Goal: Task Accomplishment & Management: Manage account settings

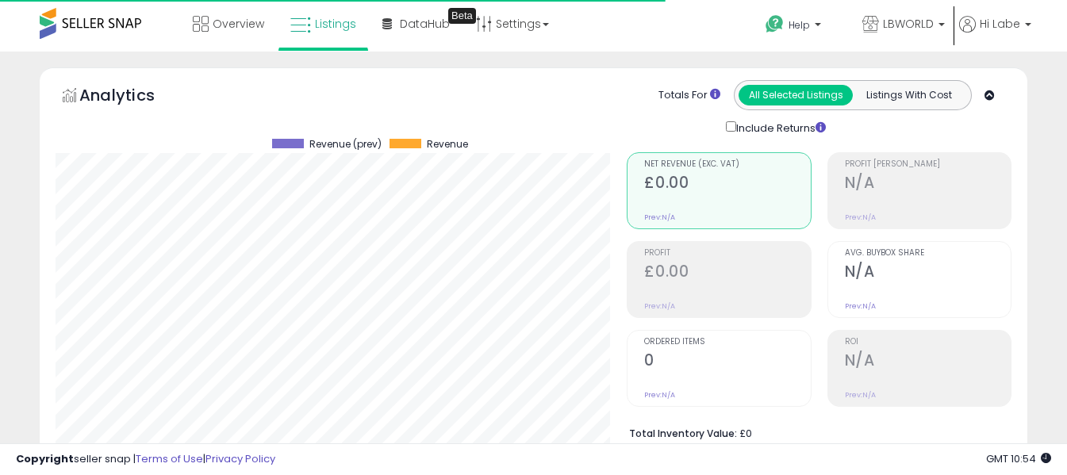
select select "**"
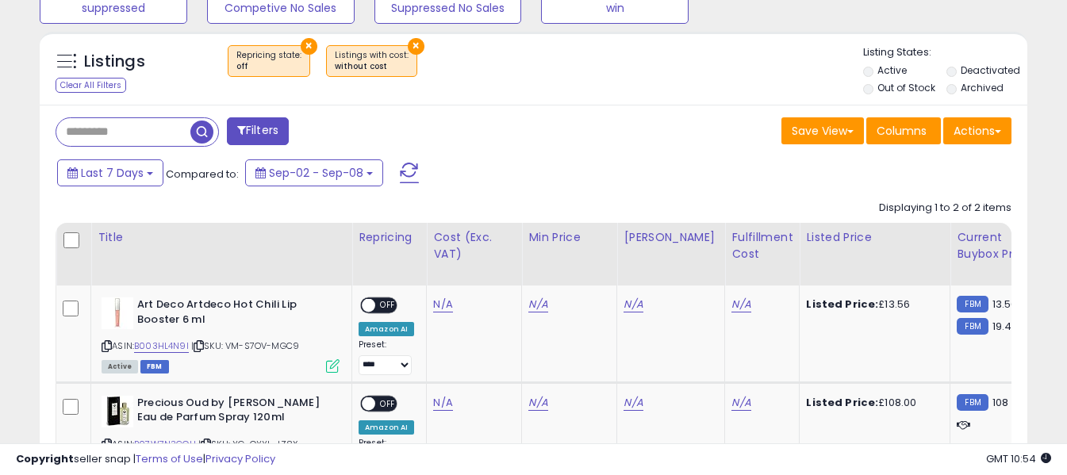
scroll to position [612, 0]
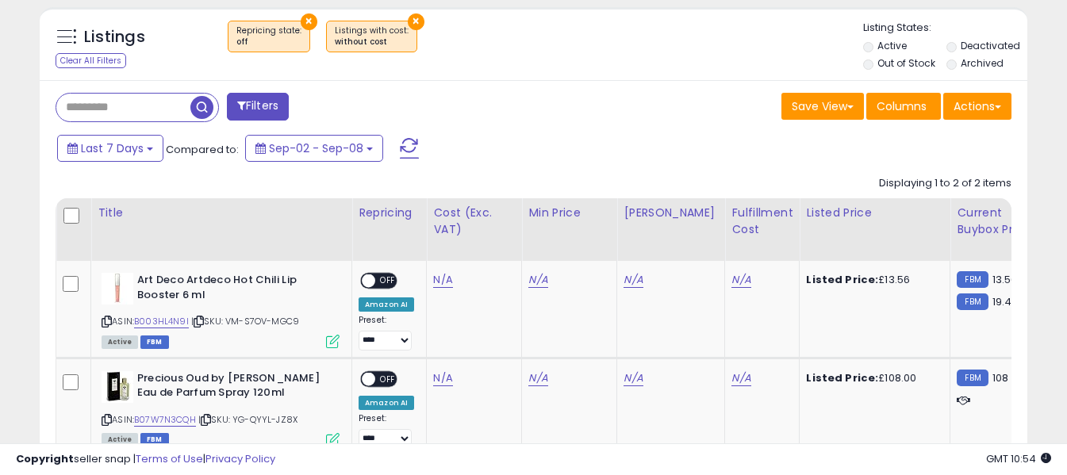
click at [399, 159] on button at bounding box center [410, 149] width 40 height 32
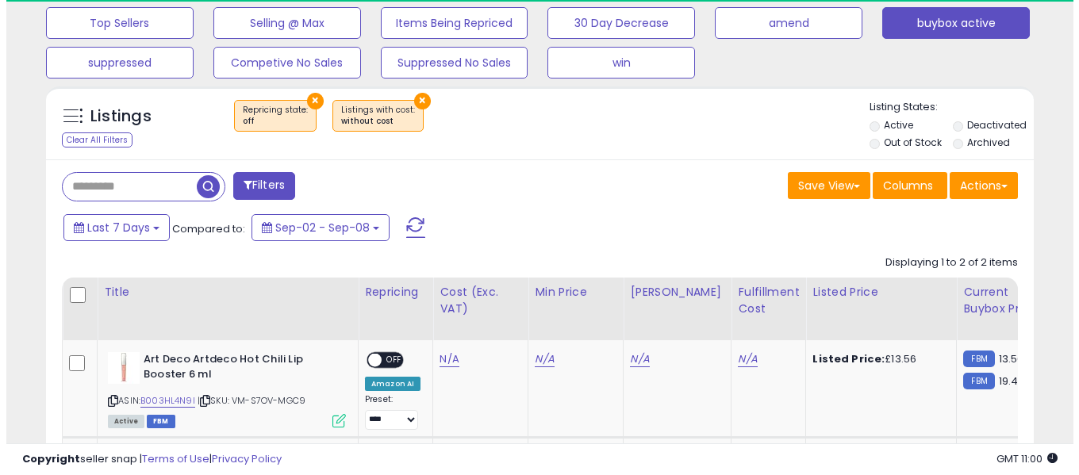
scroll to position [325, 572]
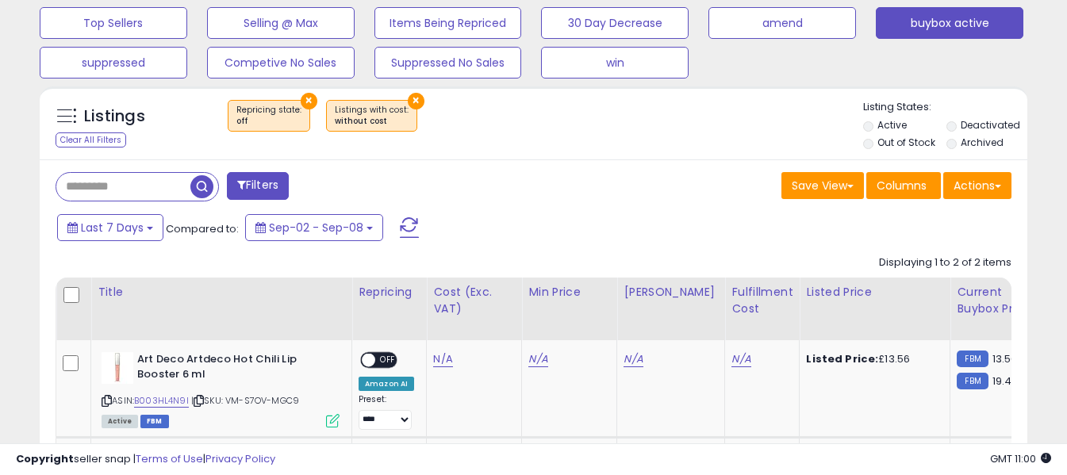
click at [409, 225] on span at bounding box center [409, 227] width 19 height 21
drag, startPoint x: 457, startPoint y: 218, endPoint x: 399, endPoint y: 170, distance: 75.5
click at [399, 170] on div "Filters Save View Save As New View Update Current View Columns" at bounding box center [534, 379] width 988 height 440
click at [409, 222] on span at bounding box center [409, 227] width 19 height 21
click at [403, 231] on span at bounding box center [409, 227] width 19 height 21
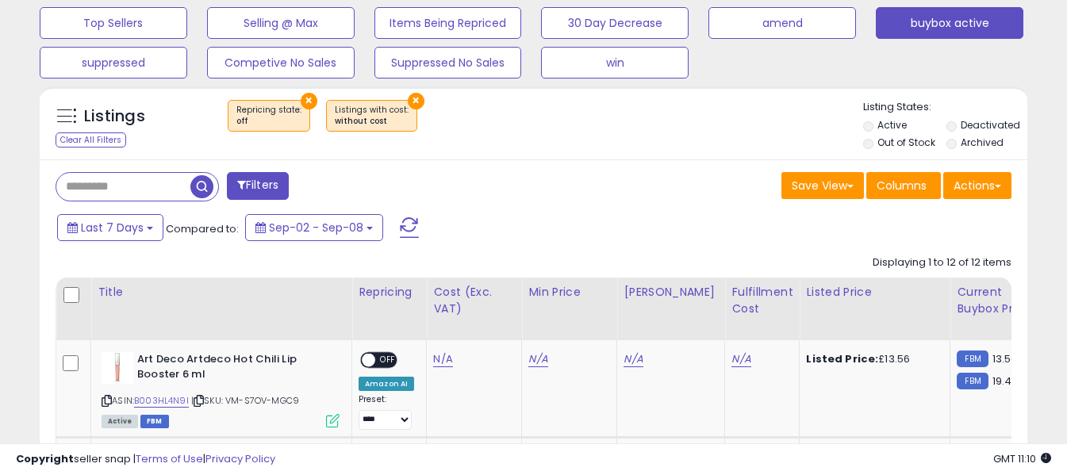
click at [402, 225] on span at bounding box center [409, 227] width 19 height 21
click at [404, 222] on span at bounding box center [409, 227] width 19 height 21
click at [405, 231] on span at bounding box center [409, 227] width 19 height 21
click at [413, 228] on span at bounding box center [409, 227] width 19 height 21
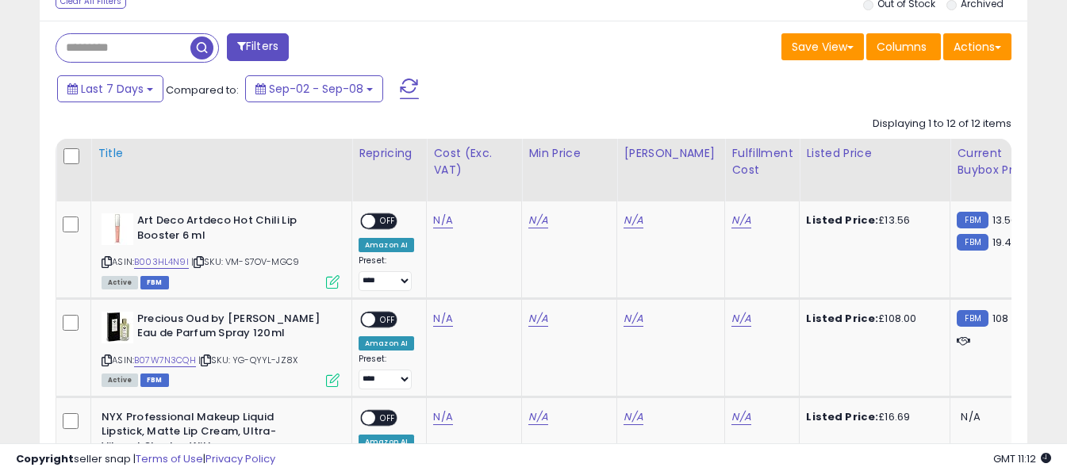
scroll to position [691, 0]
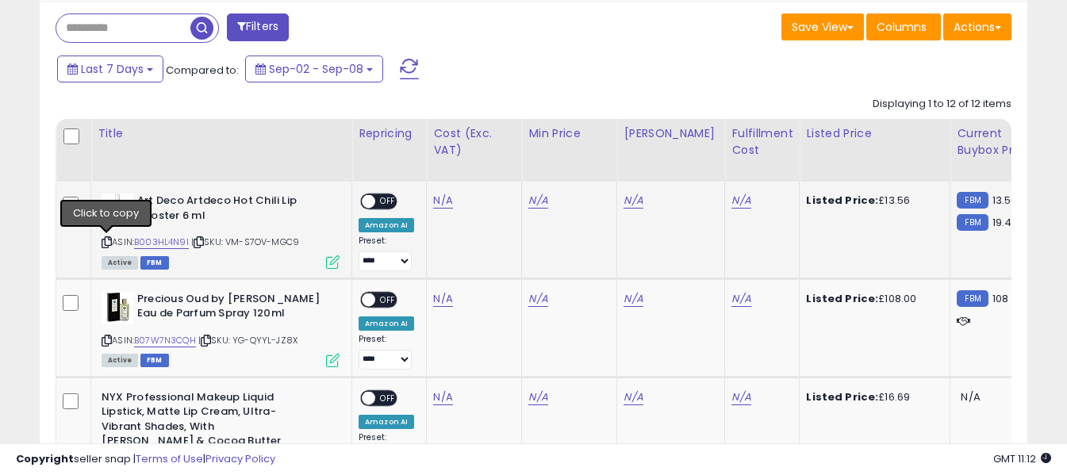
click at [103, 241] on icon at bounding box center [107, 242] width 10 height 9
click at [106, 244] on icon at bounding box center [107, 242] width 10 height 9
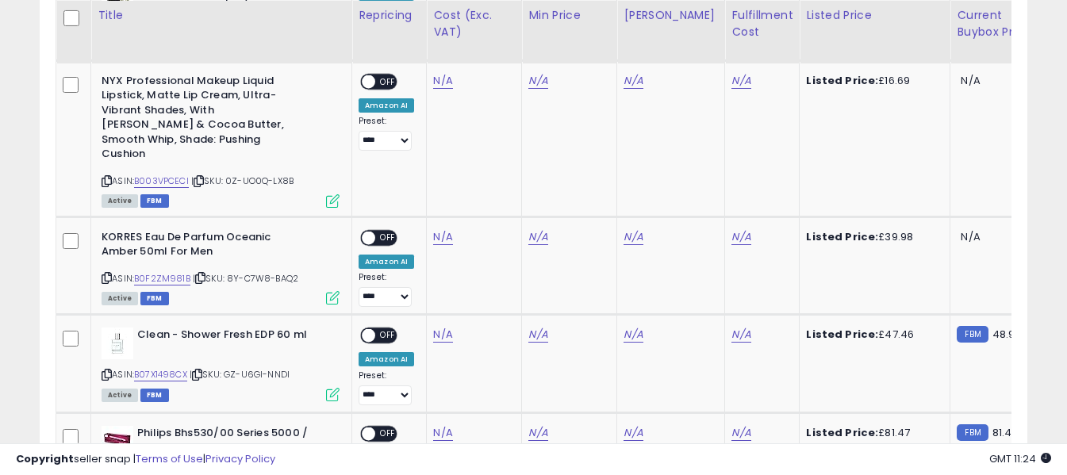
scroll to position [1009, 0]
drag, startPoint x: 107, startPoint y: 165, endPoint x: 126, endPoint y: 153, distance: 22.5
click at [108, 176] on icon at bounding box center [107, 180] width 10 height 9
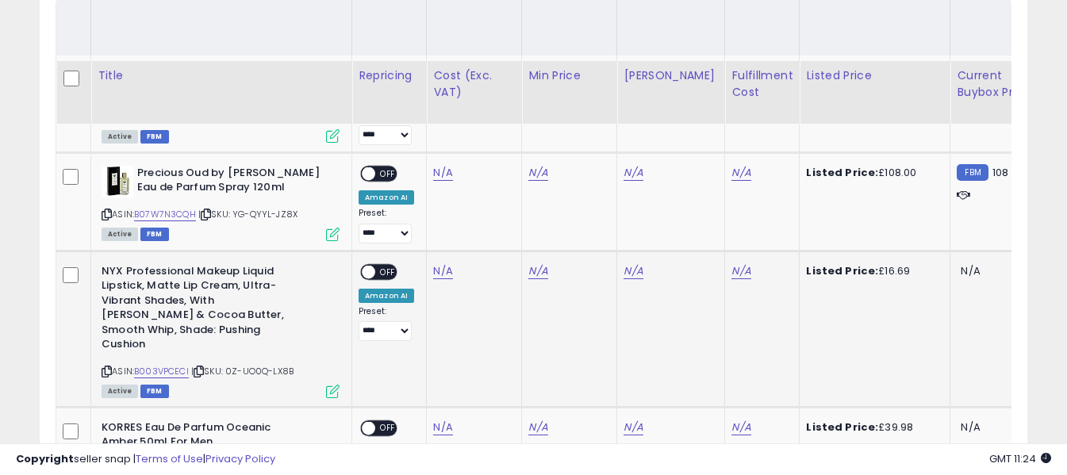
scroll to position [770, 0]
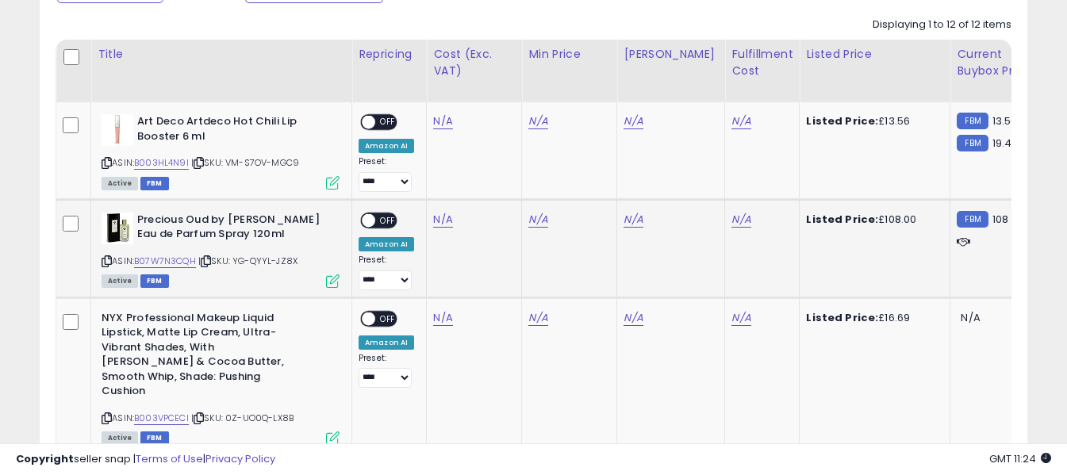
click at [106, 255] on div "ASIN: B07W7N3CQH | SKU: YG-QYYL-JZ8X Active FBM" at bounding box center [221, 250] width 238 height 74
click at [105, 260] on icon at bounding box center [107, 261] width 10 height 9
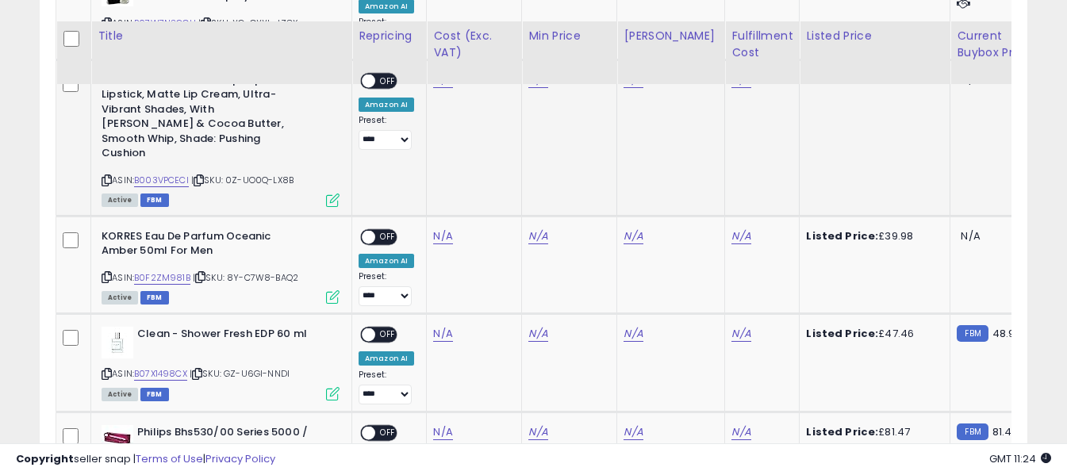
scroll to position [1088, 0]
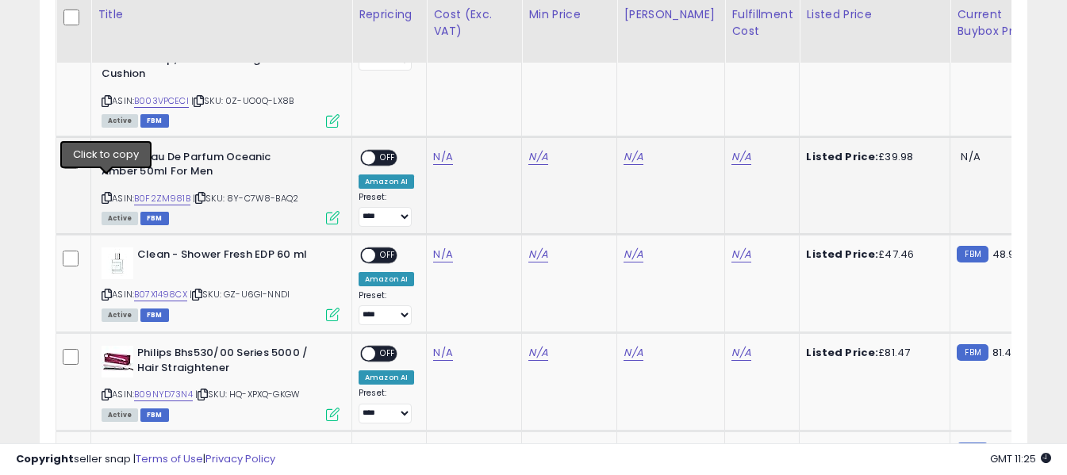
click at [108, 194] on icon at bounding box center [107, 198] width 10 height 9
click at [435, 149] on link "N/A" at bounding box center [442, 157] width 19 height 16
click at [435, 105] on input "number" at bounding box center [398, 103] width 141 height 27
type input "**"
drag, startPoint x: 511, startPoint y: 99, endPoint x: 555, endPoint y: 121, distance: 49.3
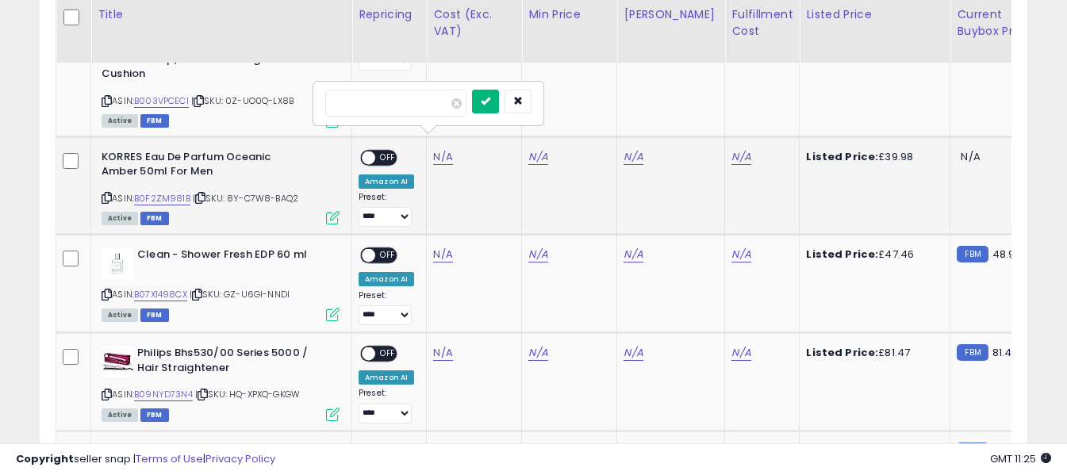
click at [490, 99] on icon "submit" at bounding box center [486, 101] width 10 height 10
click at [732, 149] on link "N/A" at bounding box center [741, 157] width 19 height 16
click at [712, 102] on input "text" at bounding box center [681, 102] width 141 height 24
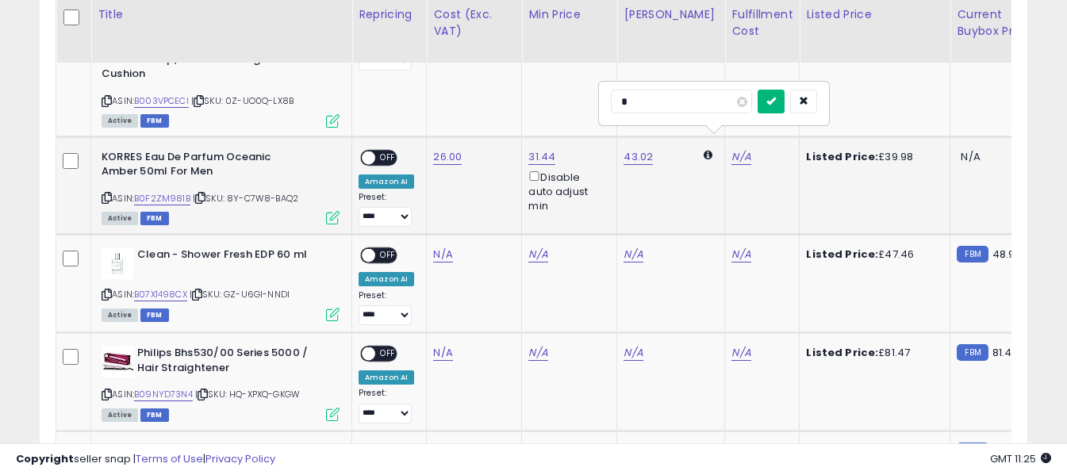
type input "*"
click at [776, 100] on icon "submit" at bounding box center [772, 101] width 10 height 10
click at [386, 151] on span "OFF" at bounding box center [387, 157] width 25 height 13
click at [105, 290] on icon at bounding box center [107, 294] width 10 height 9
click at [440, 247] on link "N/A" at bounding box center [442, 255] width 19 height 16
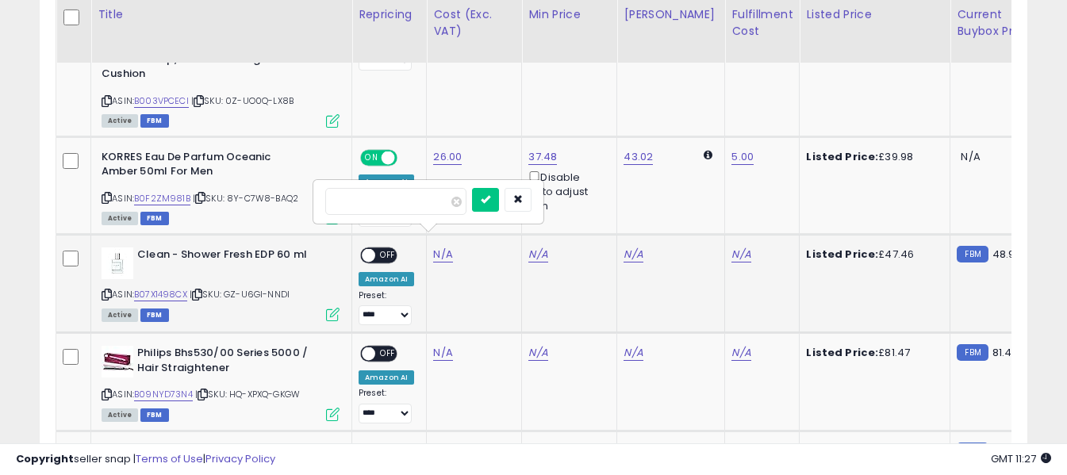
click at [436, 212] on input "number" at bounding box center [395, 201] width 141 height 27
type input "*****"
click at [490, 202] on icon "submit" at bounding box center [486, 199] width 10 height 10
click at [732, 247] on link "N/A" at bounding box center [741, 255] width 19 height 16
click at [694, 201] on input "text" at bounding box center [681, 200] width 141 height 24
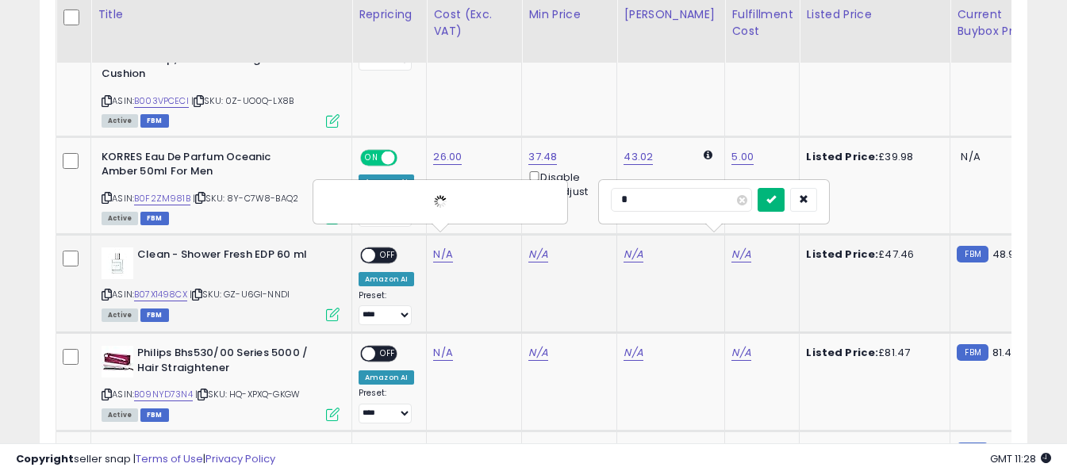
type input "*"
click at [776, 202] on icon "submit" at bounding box center [772, 199] width 10 height 10
click at [377, 249] on span "OFF" at bounding box center [387, 255] width 25 height 13
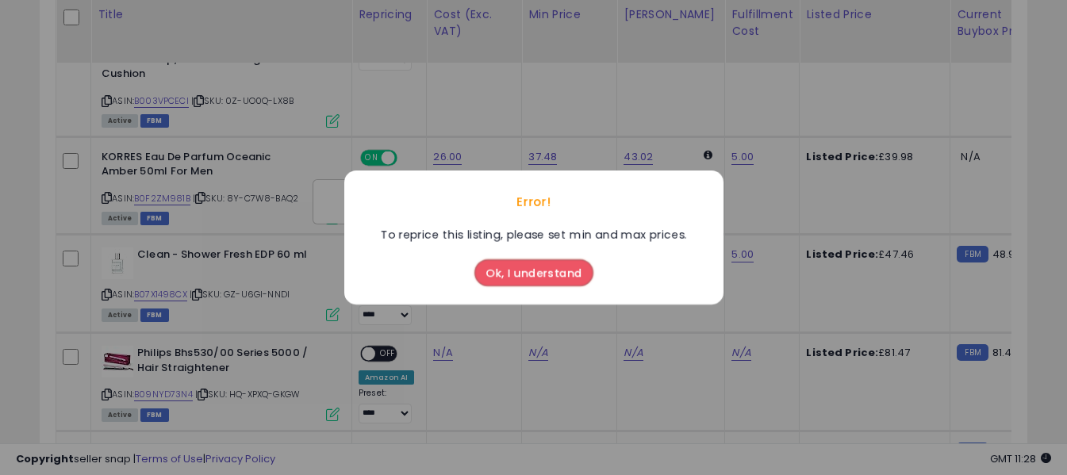
click at [513, 275] on button "Ok, I understand" at bounding box center [534, 272] width 119 height 27
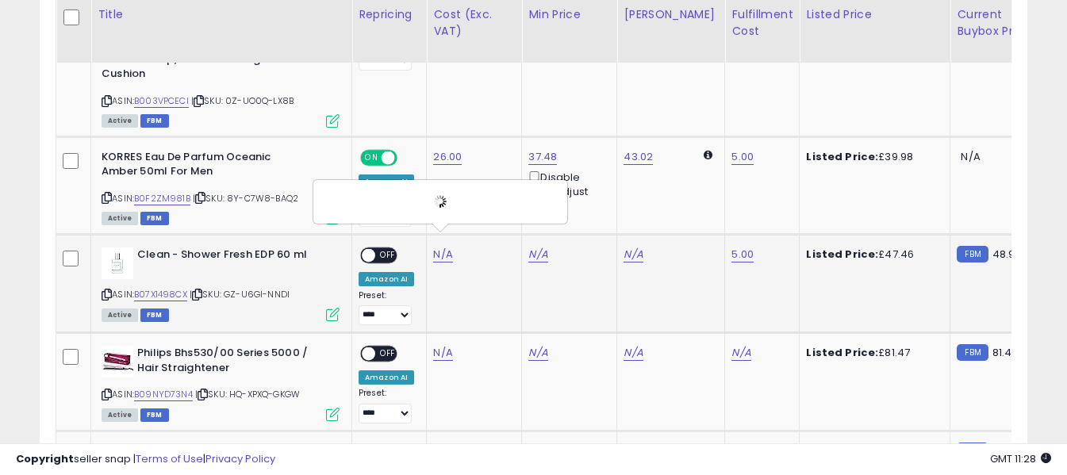
click at [569, 276] on td "N/A" at bounding box center [569, 284] width 95 height 98
click at [459, 279] on td "N/A *****" at bounding box center [474, 284] width 95 height 98
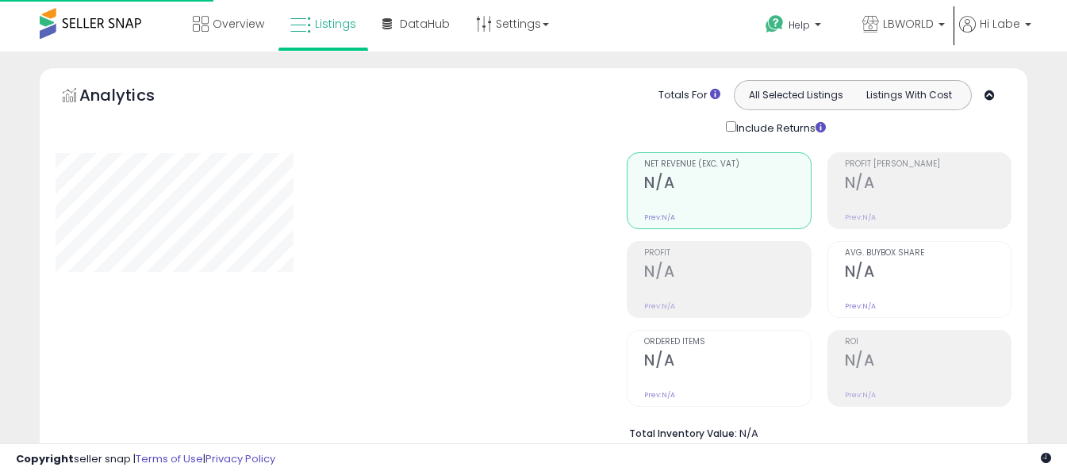
scroll to position [549, 0]
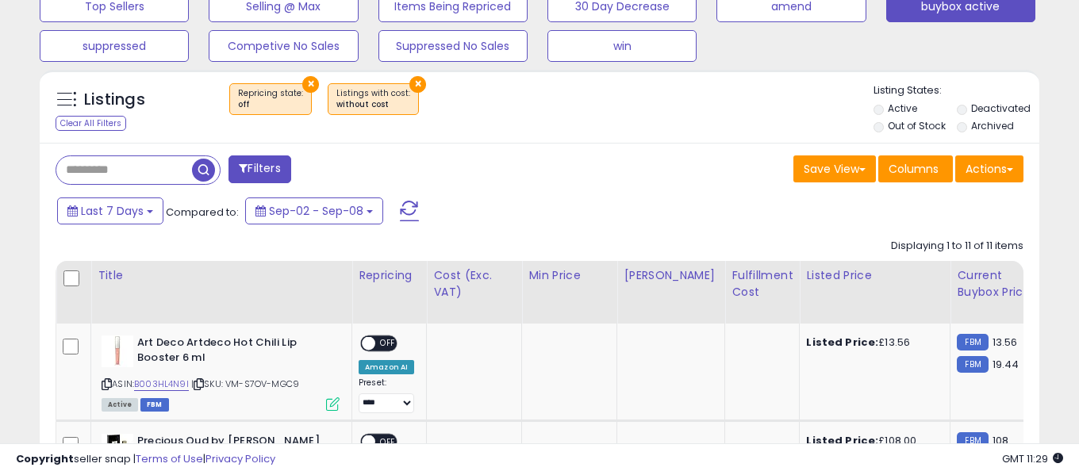
select select "**"
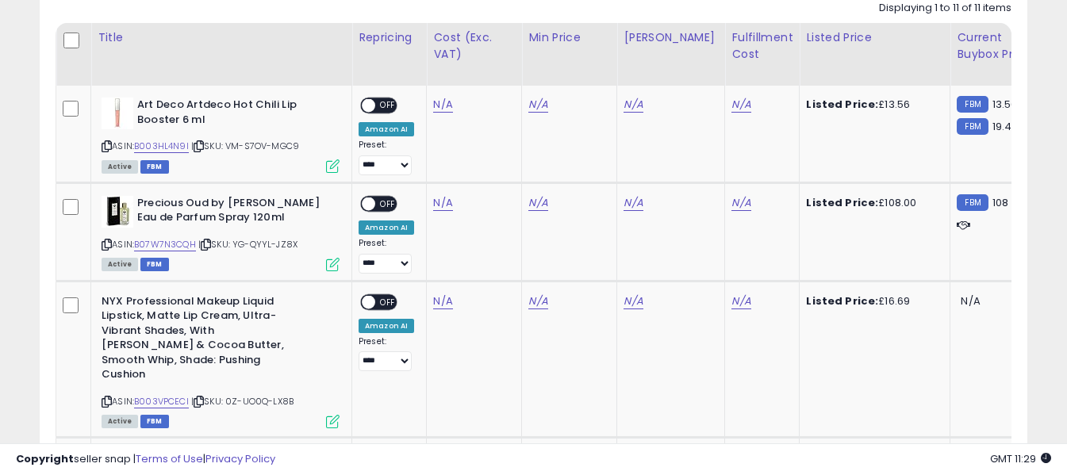
scroll to position [946, 0]
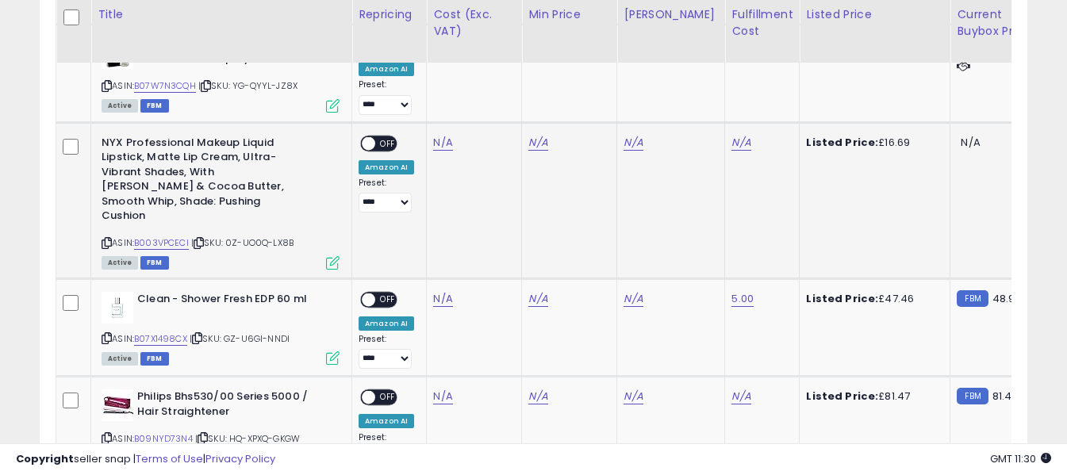
click at [106, 239] on icon at bounding box center [107, 243] width 10 height 9
click at [441, 141] on link "N/A" at bounding box center [442, 143] width 19 height 16
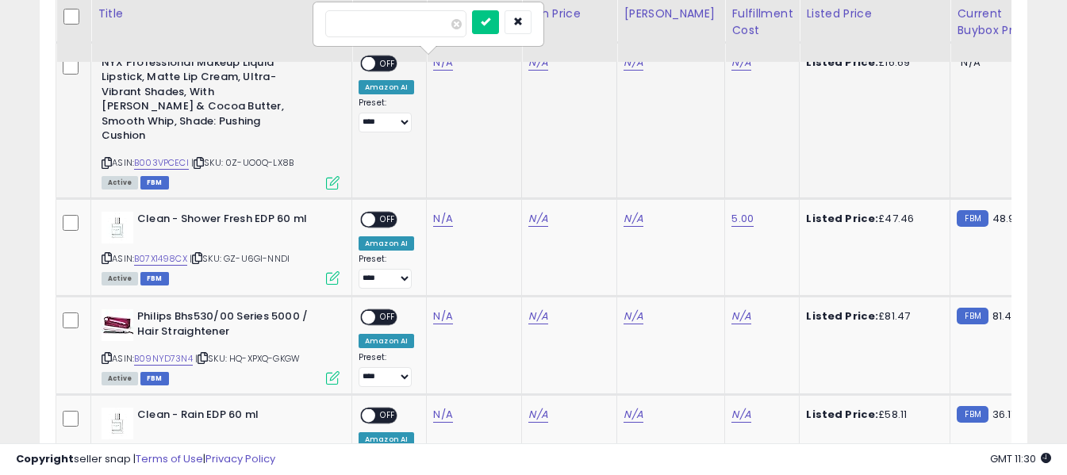
scroll to position [1025, 0]
click at [532, 20] on button "button" at bounding box center [518, 23] width 27 height 24
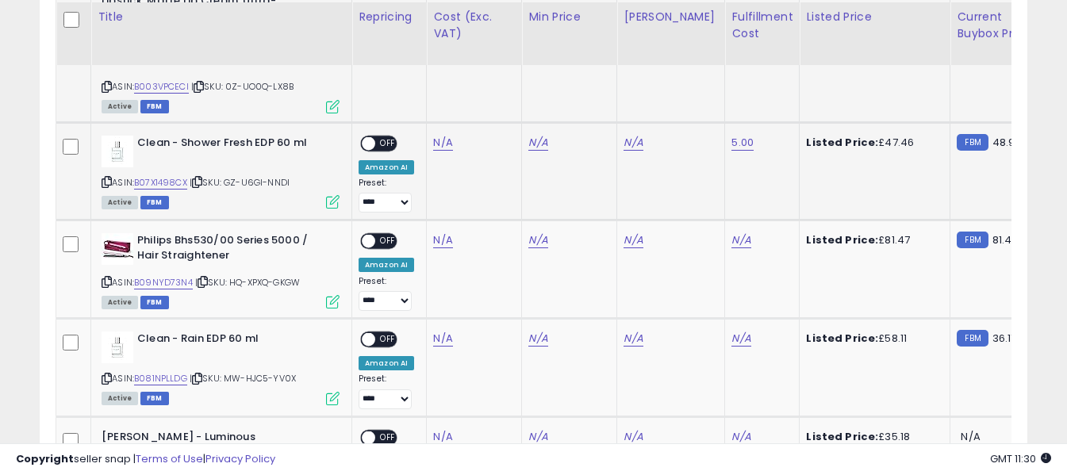
scroll to position [1105, 0]
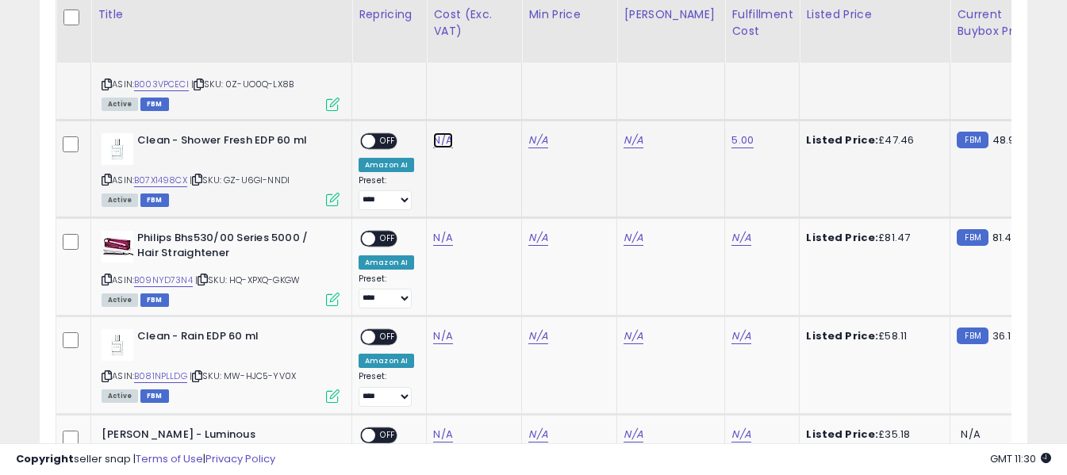
click at [440, 133] on link "N/A" at bounding box center [442, 141] width 19 height 16
click at [439, 93] on input "number" at bounding box center [395, 86] width 141 height 27
type input "*****"
click at [490, 87] on icon "submit" at bounding box center [486, 84] width 10 height 10
click at [382, 134] on span "OFF" at bounding box center [387, 140] width 25 height 13
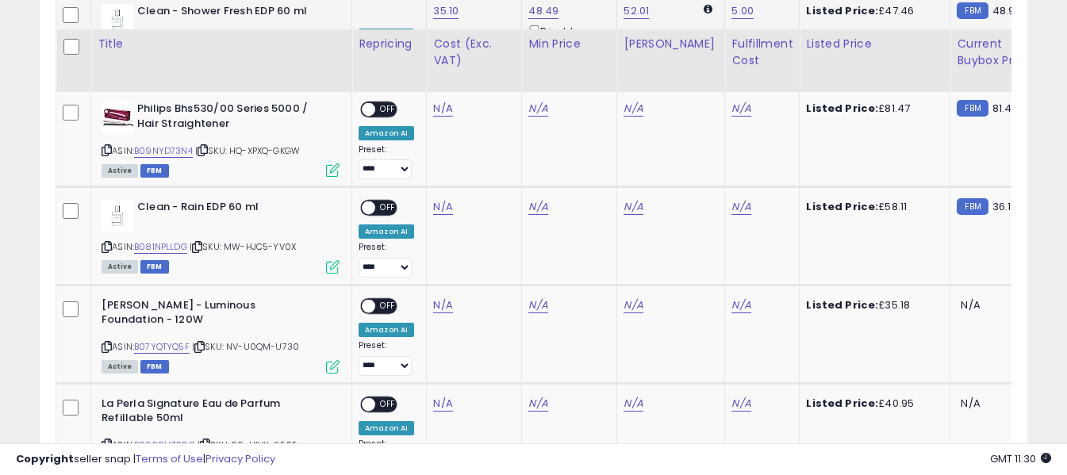
scroll to position [1263, 0]
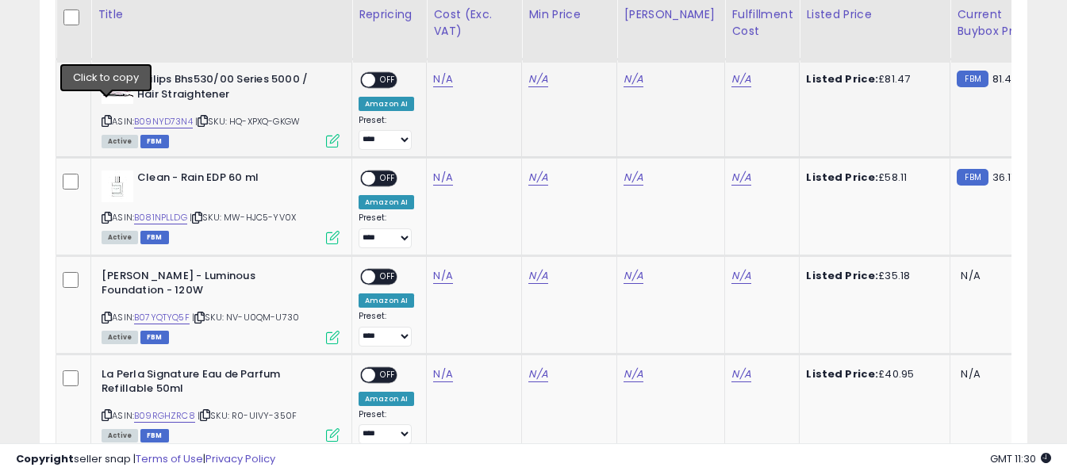
click at [103, 117] on icon at bounding box center [107, 121] width 10 height 9
click at [436, 62] on th "Cost (Exc. VAT)" at bounding box center [474, 31] width 95 height 63
click at [438, 71] on link "N/A" at bounding box center [442, 79] width 19 height 16
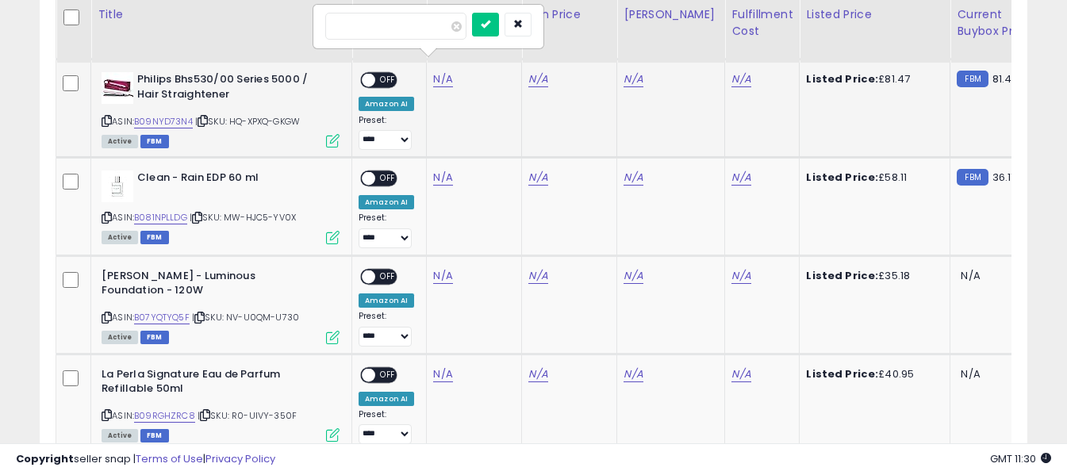
click at [427, 33] on input "number" at bounding box center [395, 26] width 141 height 27
type input "*****"
click at [490, 22] on icon "submit" at bounding box center [486, 24] width 10 height 10
click at [732, 71] on link "N/A" at bounding box center [741, 79] width 19 height 16
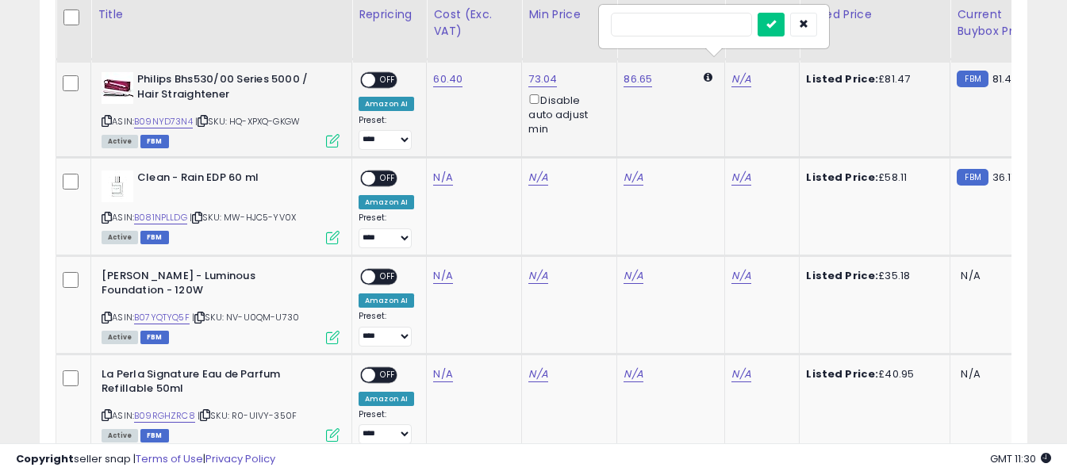
click at [701, 28] on input "text" at bounding box center [681, 25] width 141 height 24
type input "*"
click at [776, 25] on icon "submit" at bounding box center [772, 24] width 10 height 10
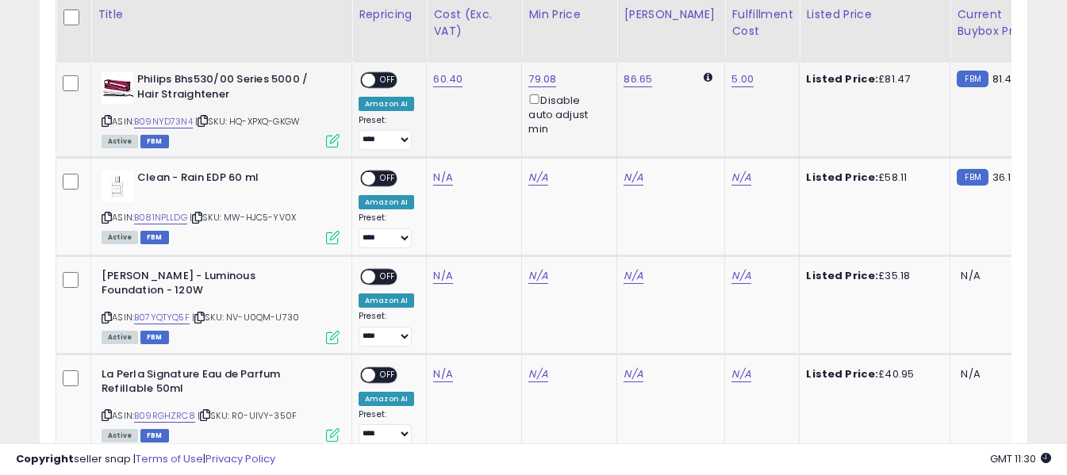
click at [380, 74] on span "OFF" at bounding box center [387, 80] width 25 height 13
click at [104, 213] on icon at bounding box center [107, 217] width 10 height 9
click at [443, 170] on link "N/A" at bounding box center [442, 178] width 19 height 16
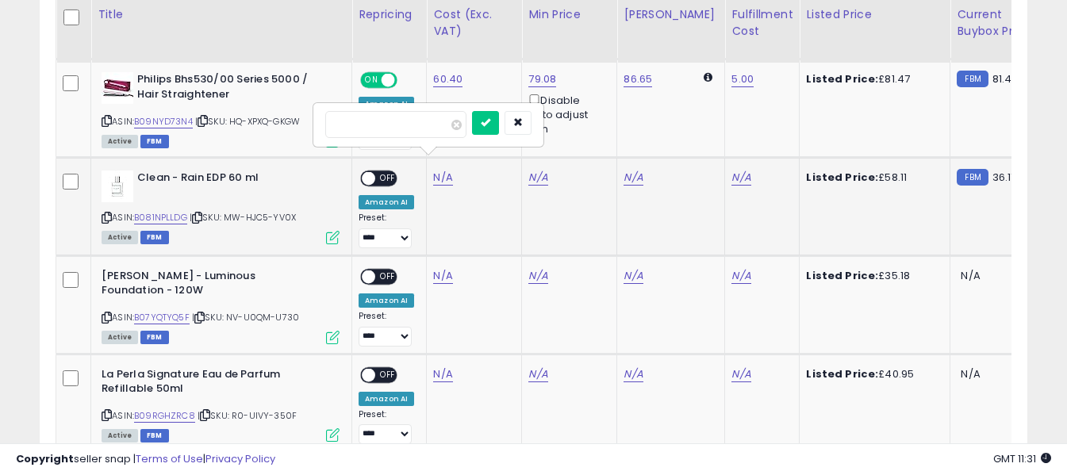
click at [433, 129] on input "number" at bounding box center [395, 124] width 141 height 27
type input "*****"
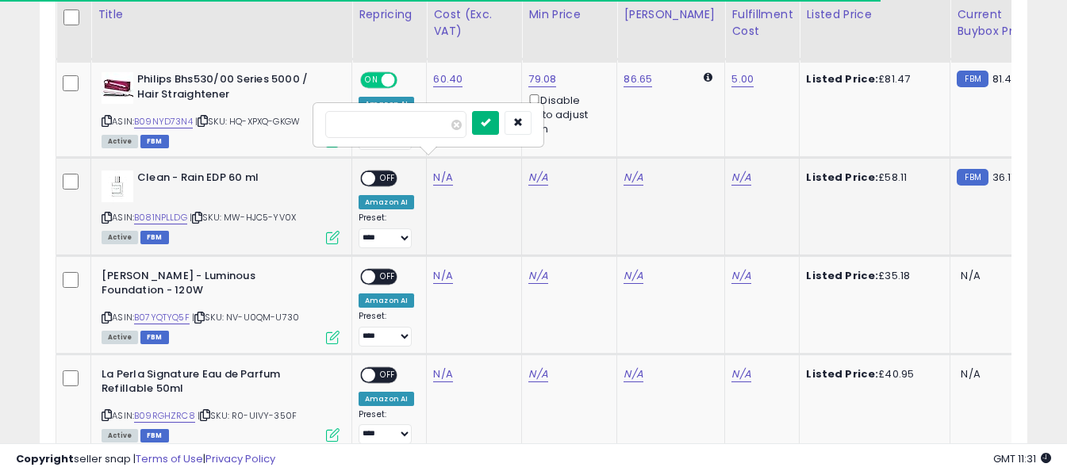
click at [490, 124] on icon "submit" at bounding box center [486, 122] width 10 height 10
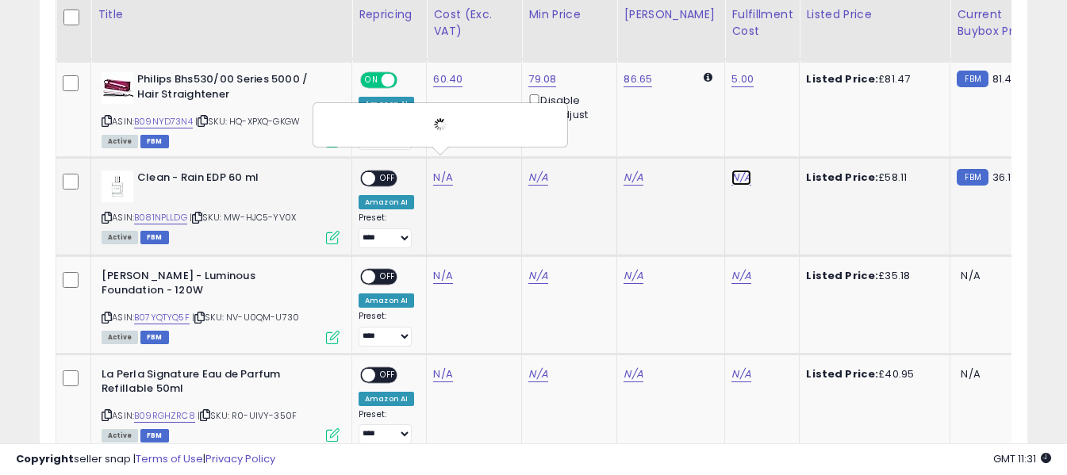
click at [732, 170] on link "N/A" at bounding box center [741, 178] width 19 height 16
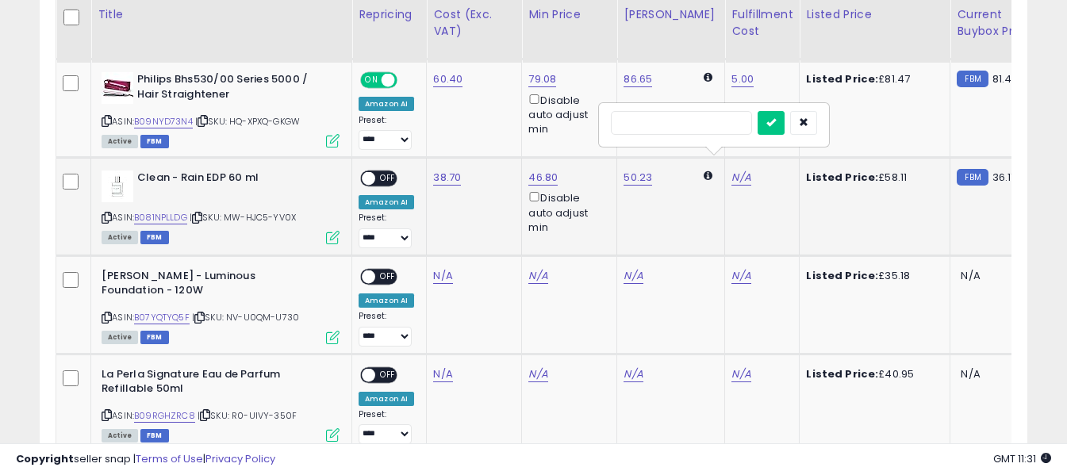
click at [710, 122] on input "text" at bounding box center [681, 123] width 141 height 24
type input "*"
click at [785, 128] on button "submit" at bounding box center [771, 123] width 27 height 24
click at [386, 172] on span "OFF" at bounding box center [387, 178] width 25 height 13
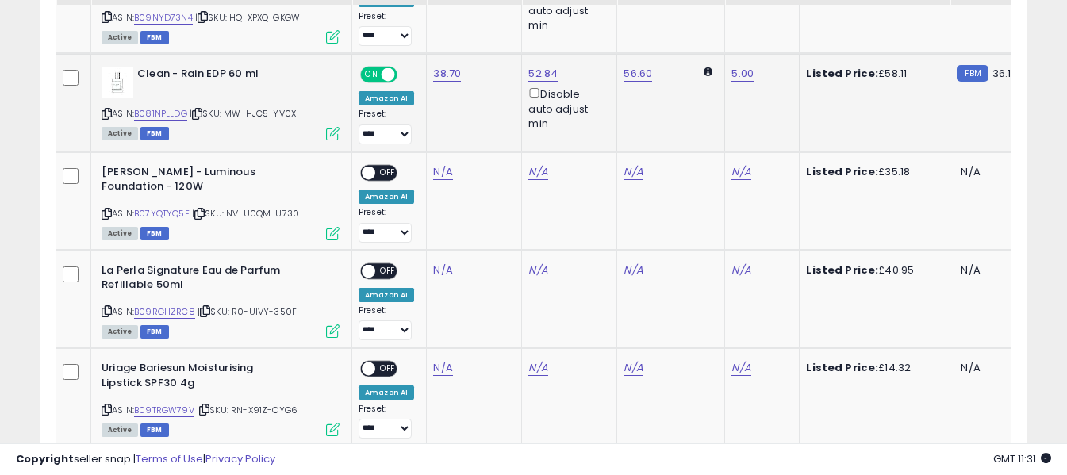
scroll to position [1422, 0]
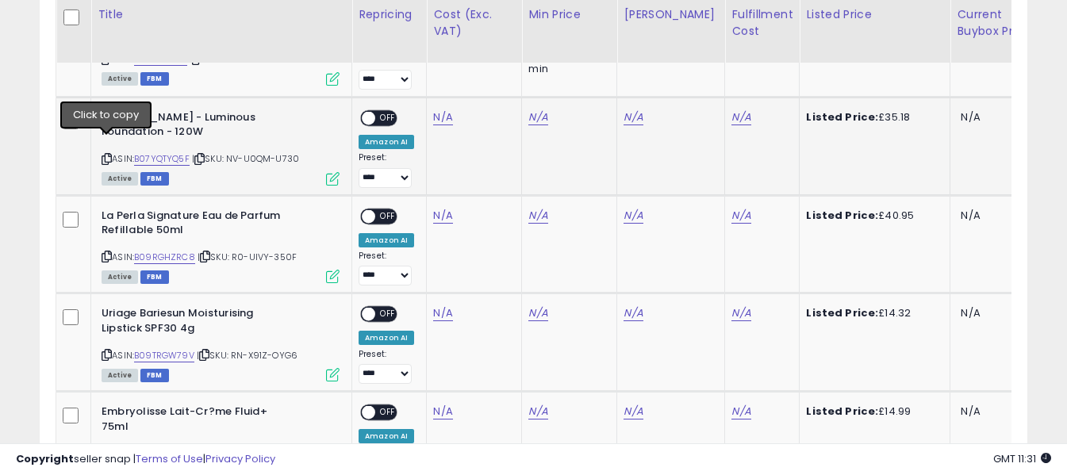
click at [107, 155] on icon at bounding box center [107, 159] width 10 height 9
click at [439, 110] on link "N/A" at bounding box center [442, 118] width 19 height 16
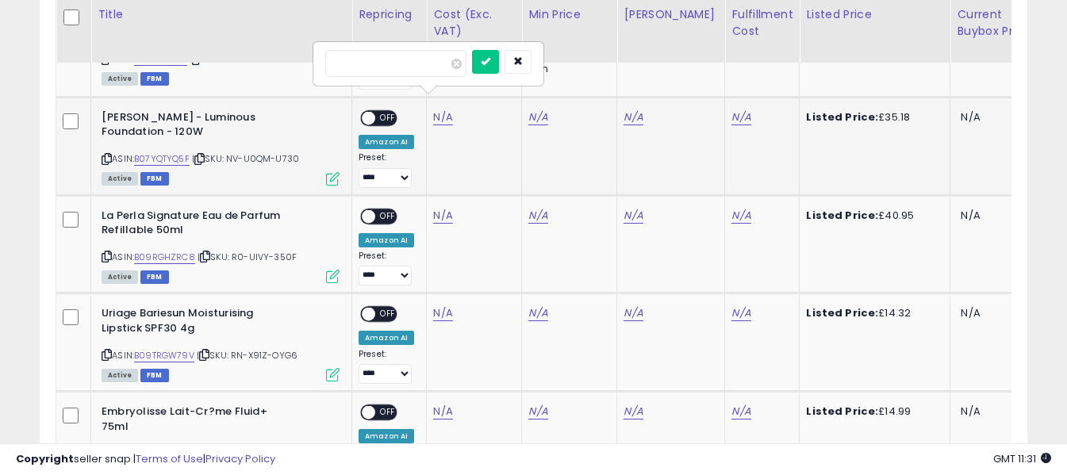
click at [433, 67] on input "number" at bounding box center [395, 63] width 141 height 27
type input "*****"
click at [490, 63] on icon "submit" at bounding box center [486, 61] width 10 height 10
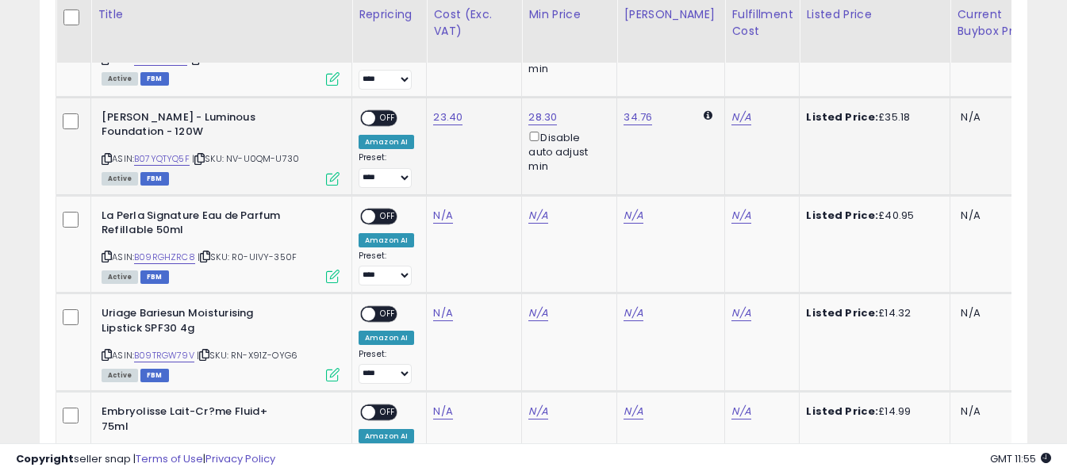
click at [394, 112] on span "OFF" at bounding box center [387, 118] width 25 height 13
click at [740, 110] on div "N/A" at bounding box center [760, 117] width 56 height 14
click at [732, 110] on link "N/A" at bounding box center [741, 118] width 19 height 16
click at [717, 69] on input "text" at bounding box center [681, 62] width 141 height 24
type input "*"
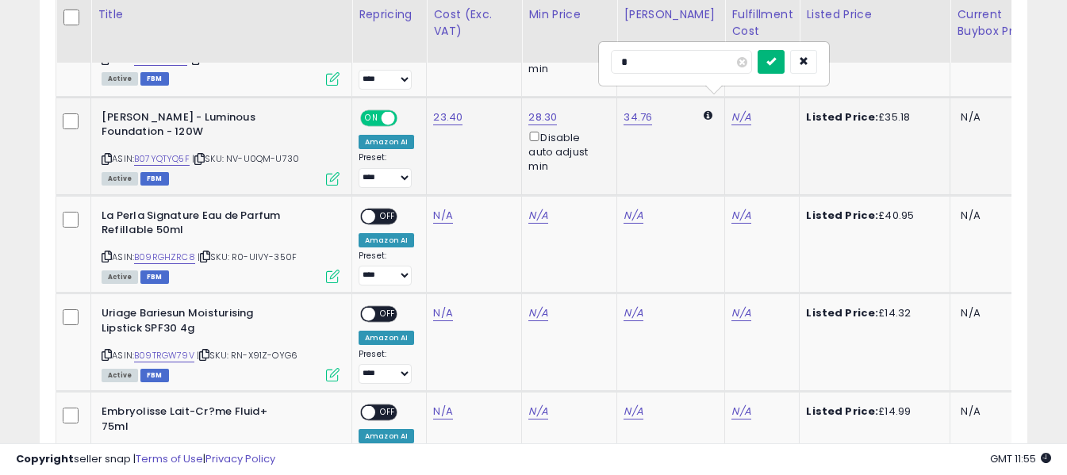
click at [776, 63] on icon "submit" at bounding box center [772, 61] width 10 height 10
click at [105, 252] on icon at bounding box center [107, 256] width 10 height 9
click at [446, 208] on link "N/A" at bounding box center [442, 216] width 19 height 16
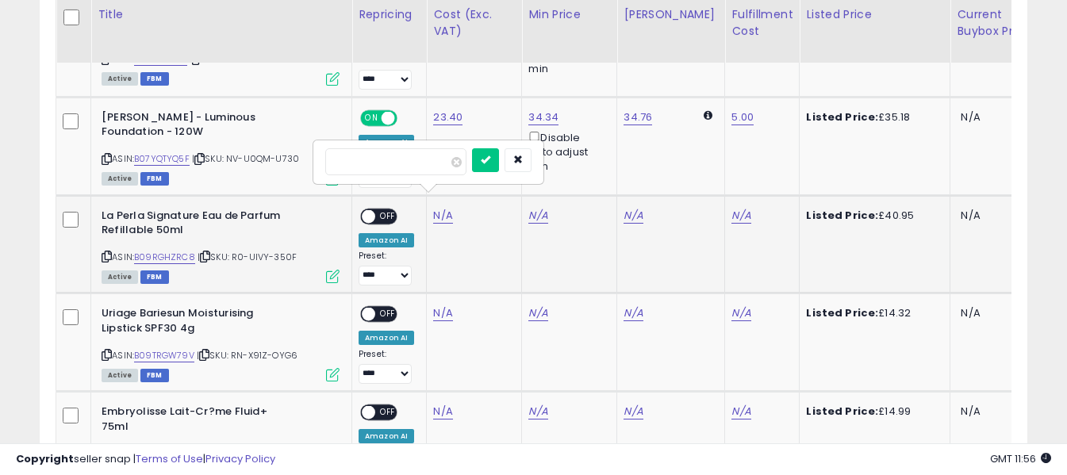
click at [427, 172] on input "number" at bounding box center [395, 161] width 141 height 27
type input "*****"
click at [490, 159] on icon "submit" at bounding box center [486, 160] width 10 height 10
click at [732, 208] on link "N/A" at bounding box center [741, 216] width 19 height 16
click at [705, 158] on input "text" at bounding box center [681, 160] width 141 height 24
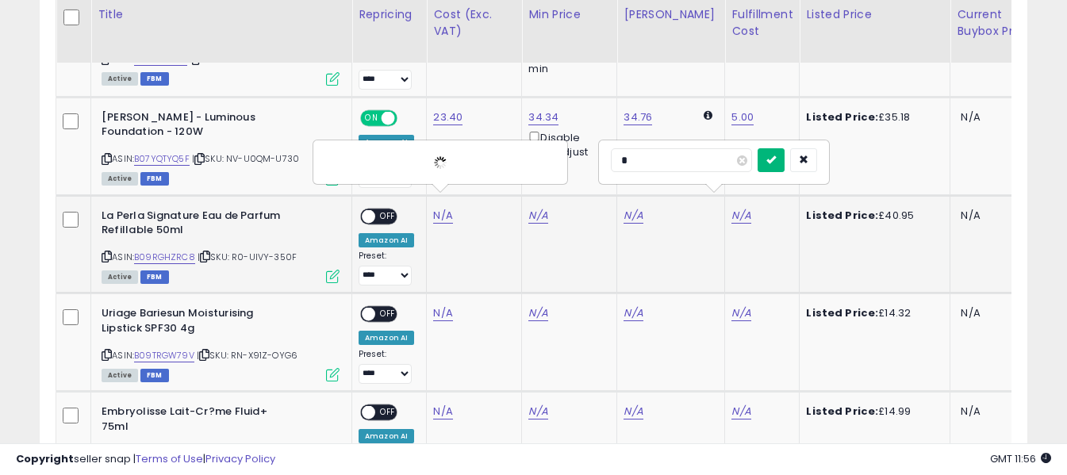
type input "*"
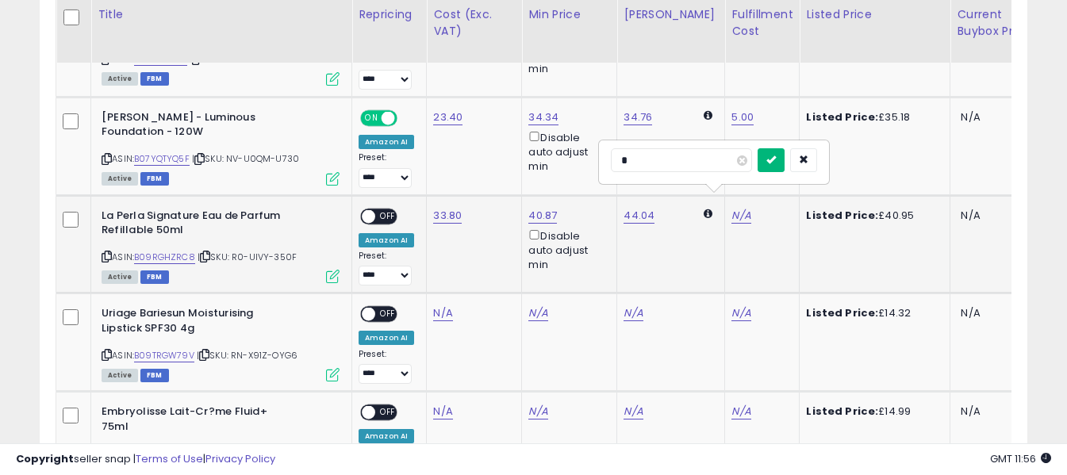
click at [776, 161] on icon "submit" at bounding box center [772, 160] width 10 height 10
click at [376, 209] on span "OFF" at bounding box center [387, 215] width 25 height 13
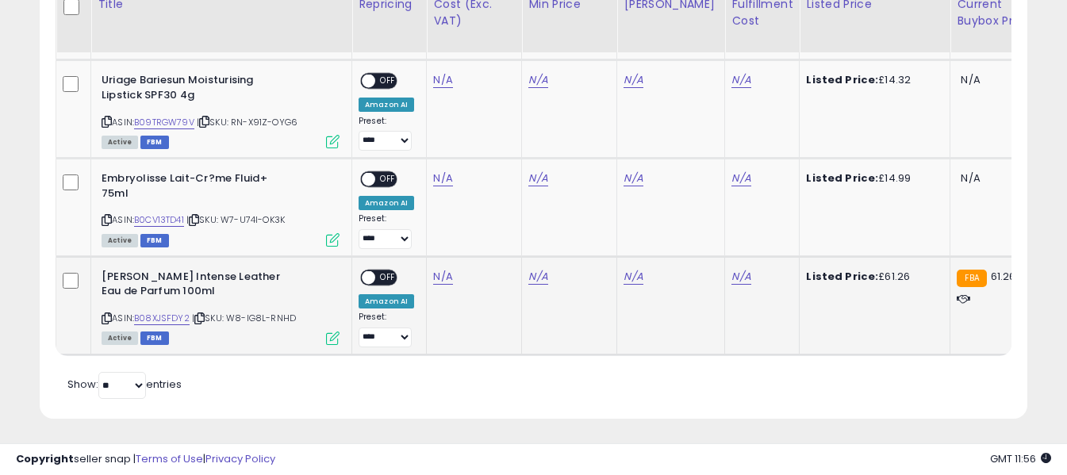
scroll to position [1576, 0]
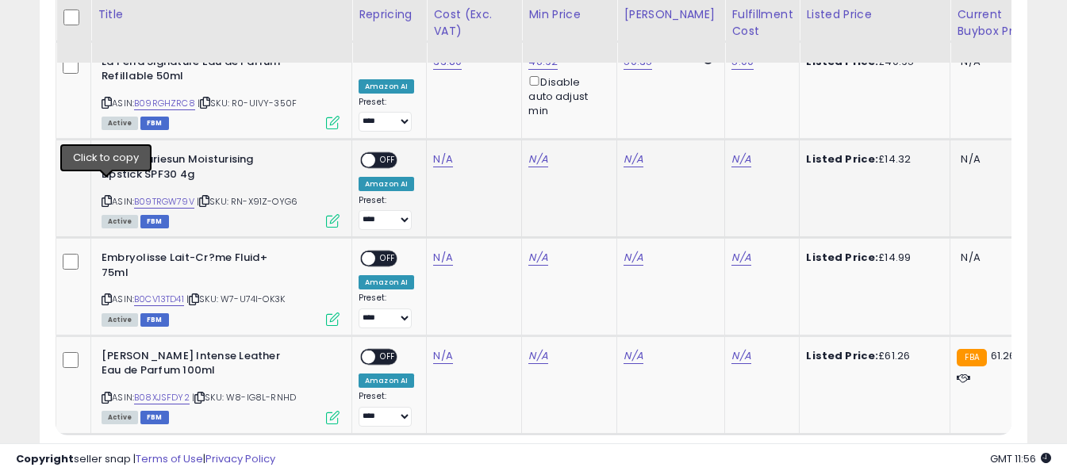
click at [109, 197] on icon at bounding box center [107, 201] width 10 height 9
click at [441, 152] on link "N/A" at bounding box center [442, 160] width 19 height 16
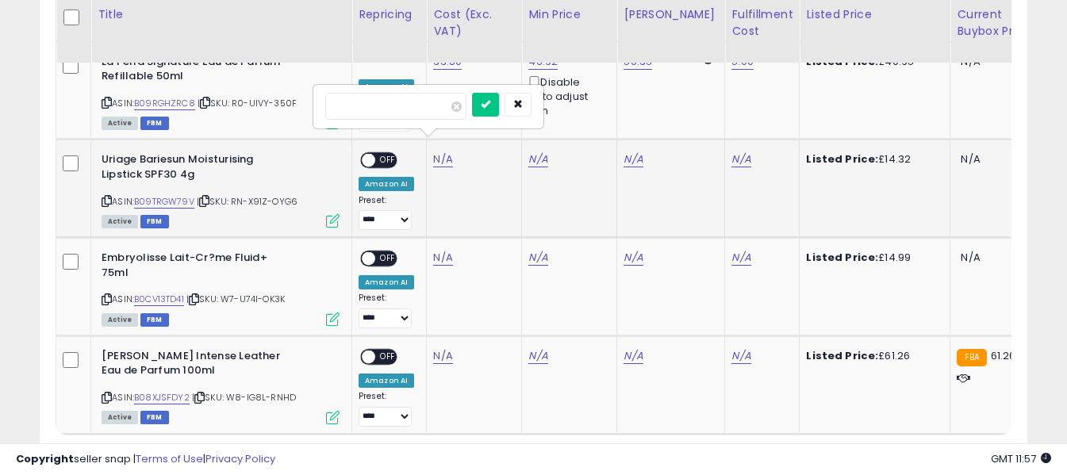
click at [432, 114] on input "number" at bounding box center [395, 106] width 141 height 27
type input "****"
click at [499, 107] on button "submit" at bounding box center [485, 105] width 27 height 24
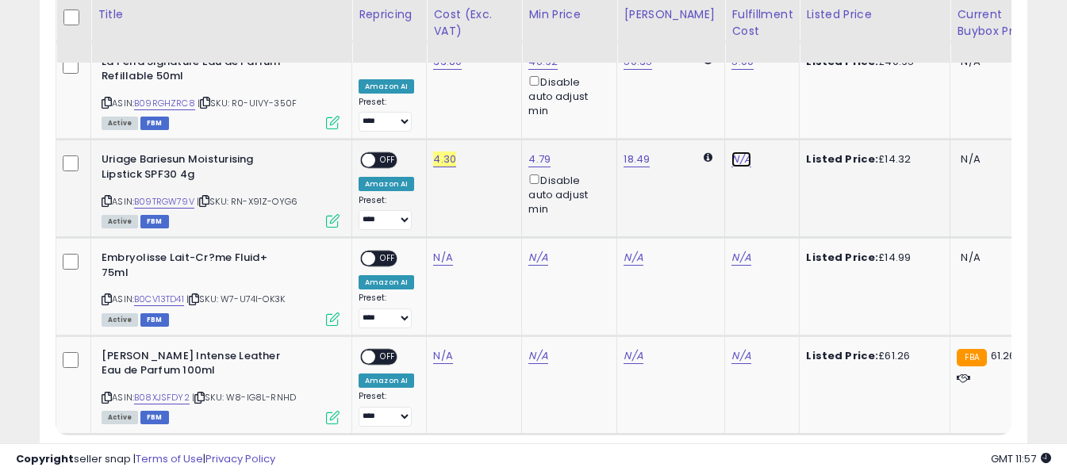
click at [732, 152] on link "N/A" at bounding box center [741, 160] width 19 height 16
click at [711, 107] on input "text" at bounding box center [681, 105] width 141 height 24
type input "*"
click at [776, 103] on icon "submit" at bounding box center [772, 104] width 10 height 10
click at [386, 154] on span "OFF" at bounding box center [387, 160] width 25 height 13
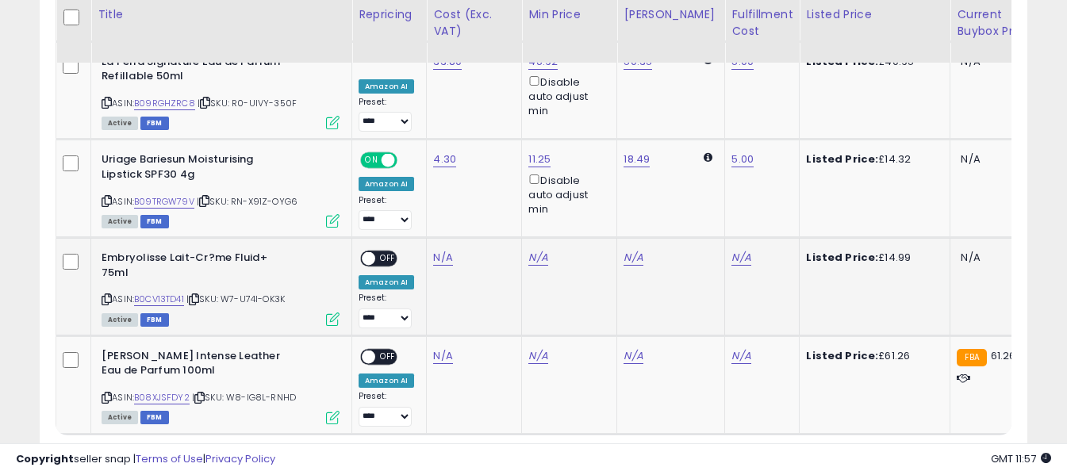
click at [106, 295] on icon at bounding box center [107, 299] width 10 height 9
click at [439, 250] on link "N/A" at bounding box center [442, 258] width 19 height 16
click at [427, 210] on input "number" at bounding box center [395, 204] width 141 height 27
type input "****"
click at [499, 199] on button "submit" at bounding box center [485, 203] width 27 height 24
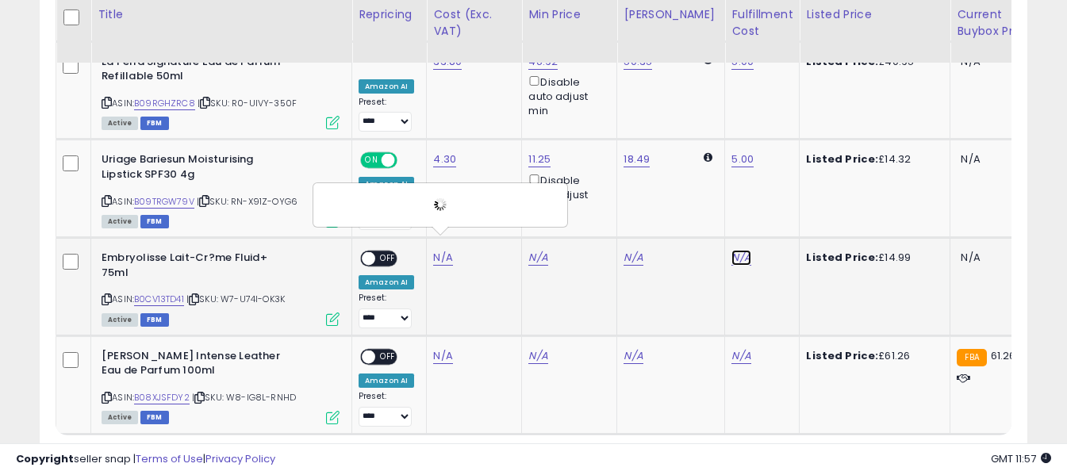
click at [732, 250] on link "N/A" at bounding box center [741, 258] width 19 height 16
click at [699, 199] on input "text" at bounding box center [681, 203] width 141 height 24
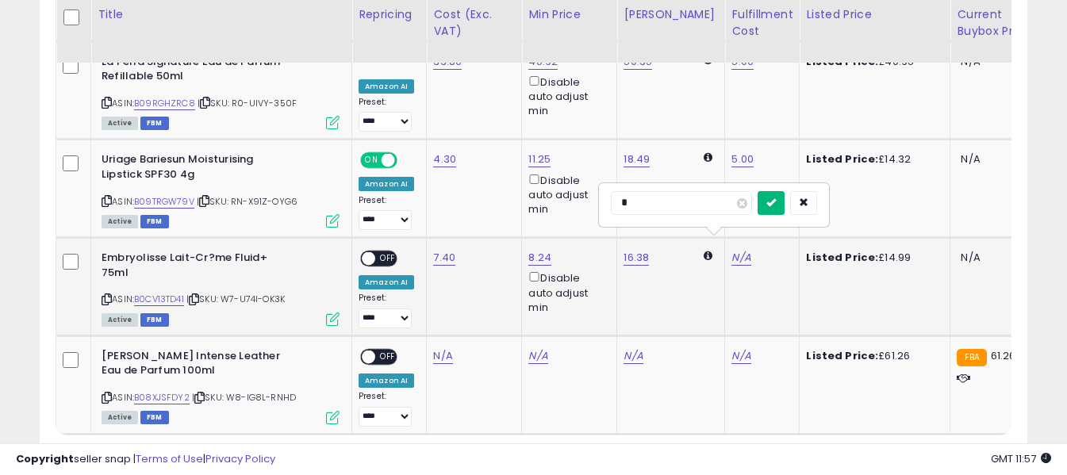
type input "*"
click at [785, 205] on button "submit" at bounding box center [771, 203] width 27 height 24
click at [390, 252] on span "OFF" at bounding box center [387, 258] width 25 height 13
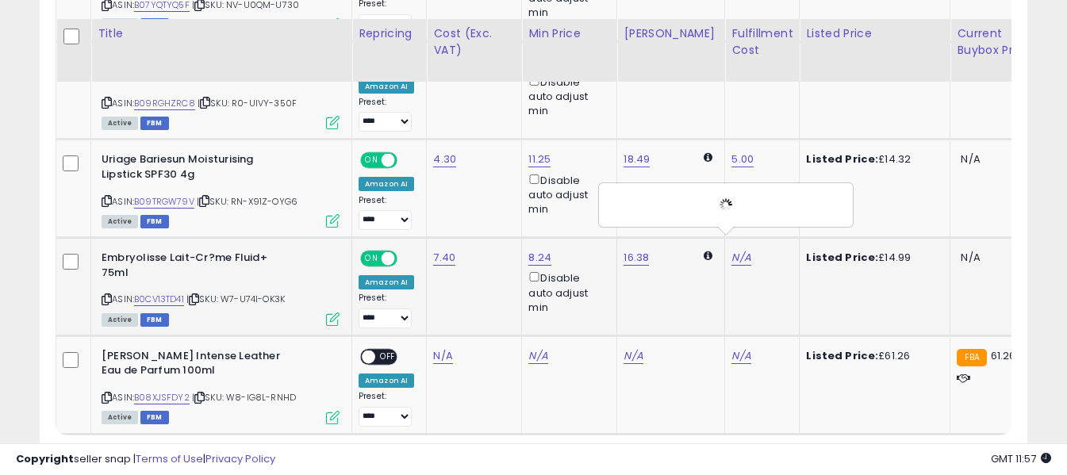
scroll to position [1655, 0]
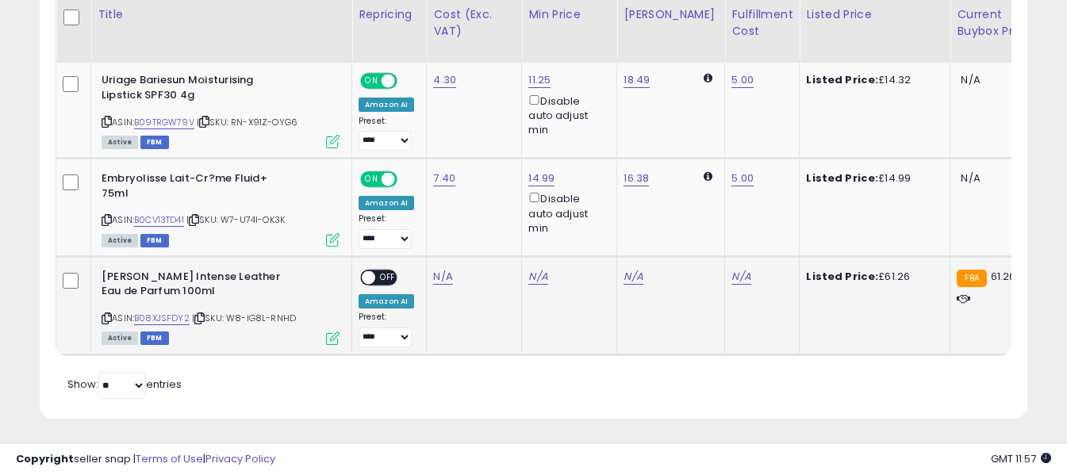
click at [107, 314] on icon at bounding box center [107, 318] width 10 height 9
click at [441, 269] on link "N/A" at bounding box center [442, 277] width 19 height 16
click at [431, 223] on input "number" at bounding box center [395, 222] width 141 height 27
type input "*****"
click at [499, 218] on button "submit" at bounding box center [485, 221] width 27 height 24
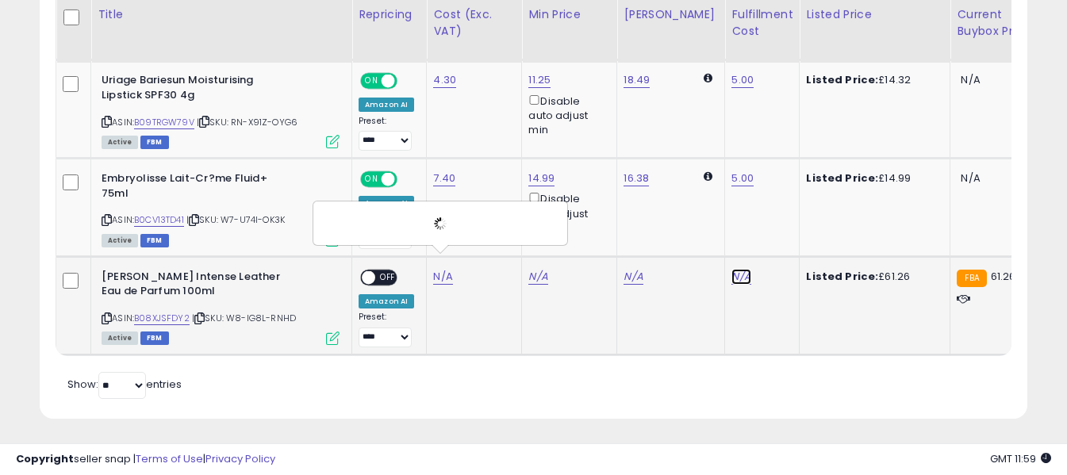
click at [732, 269] on link "N/A" at bounding box center [741, 277] width 19 height 16
click at [690, 225] on input "text" at bounding box center [681, 221] width 141 height 24
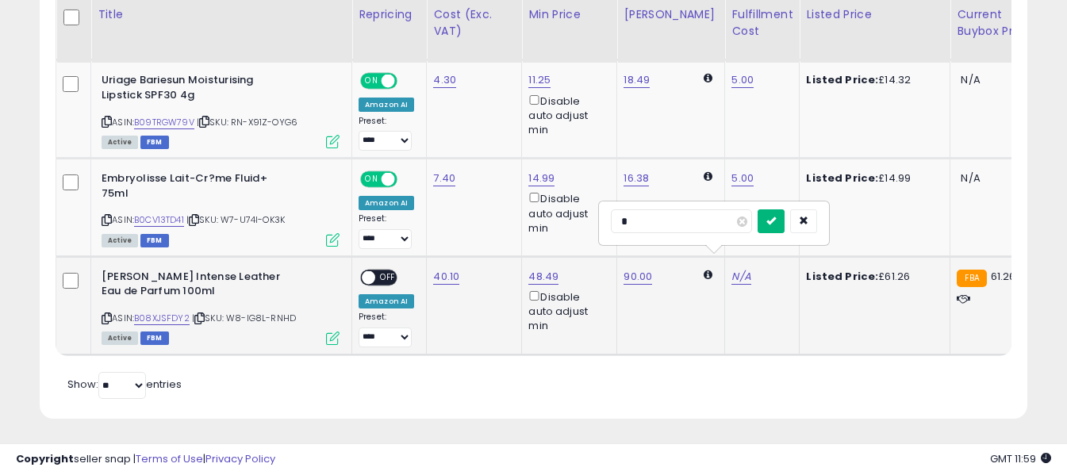
type input "*"
click at [785, 224] on button "submit" at bounding box center [771, 221] width 27 height 24
click at [388, 271] on span "OFF" at bounding box center [387, 277] width 25 height 13
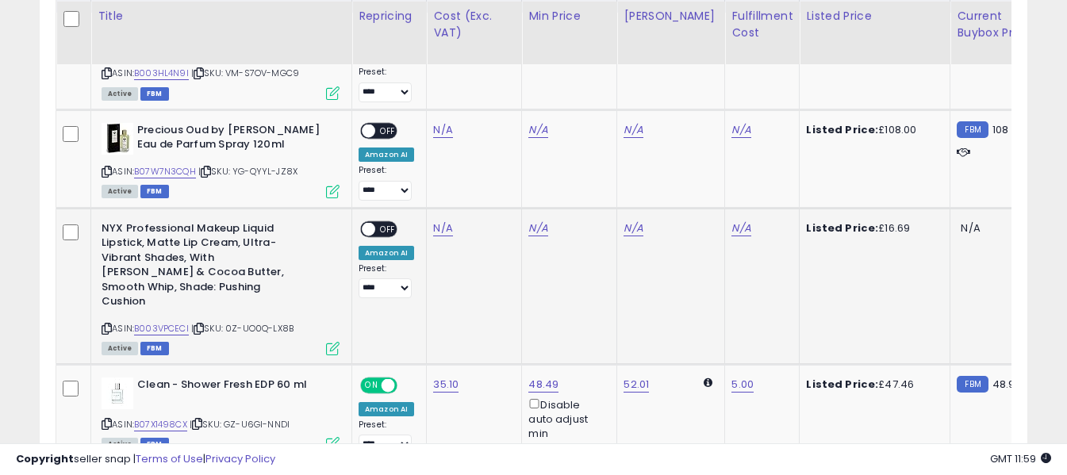
scroll to position [862, 0]
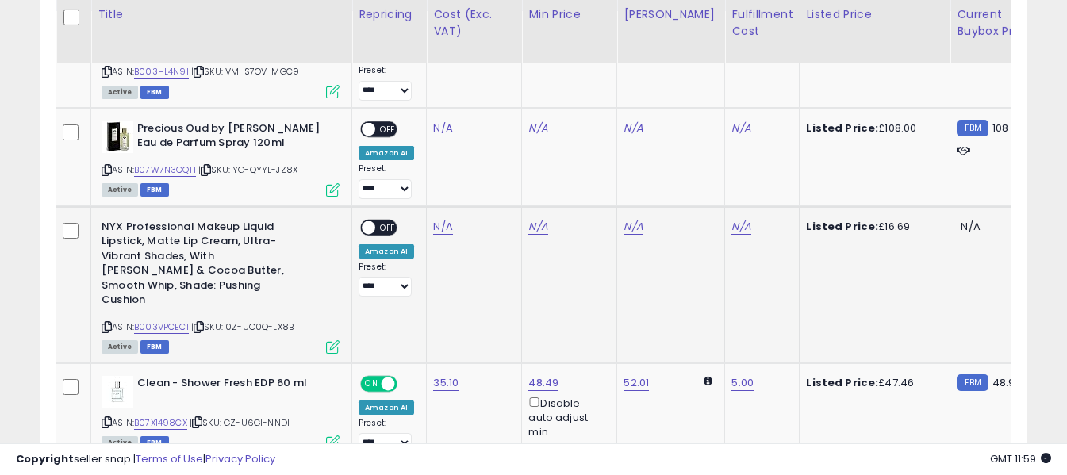
click at [109, 323] on icon at bounding box center [107, 327] width 10 height 9
click at [110, 172] on icon at bounding box center [107, 170] width 10 height 9
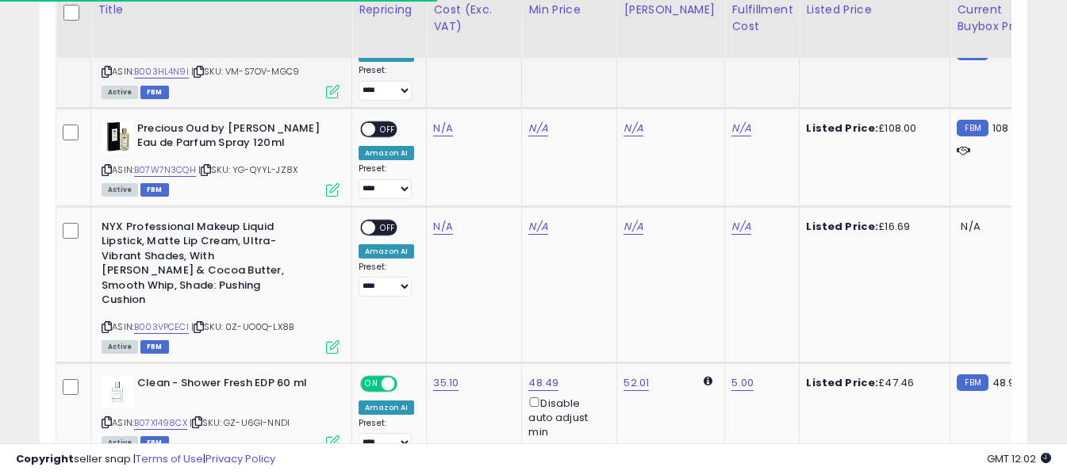
scroll to position [782, 0]
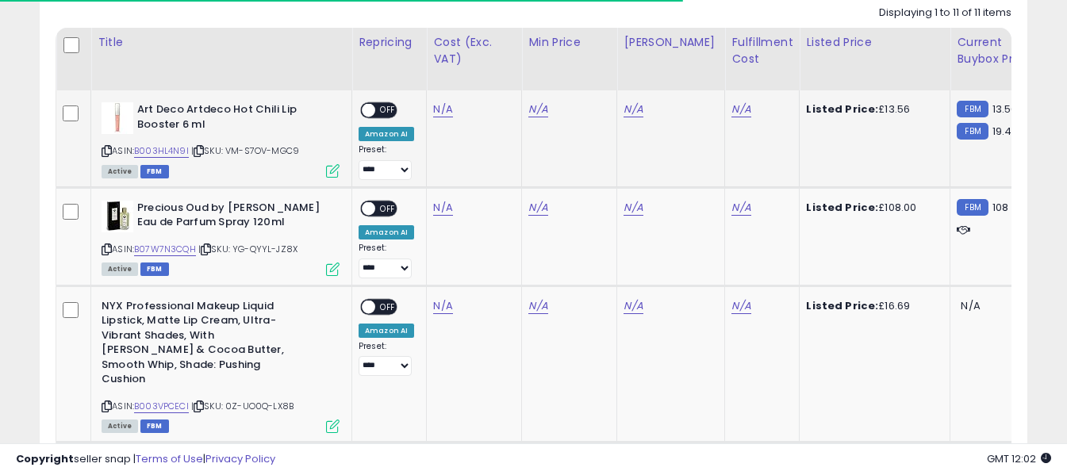
click at [105, 153] on icon at bounding box center [107, 151] width 10 height 9
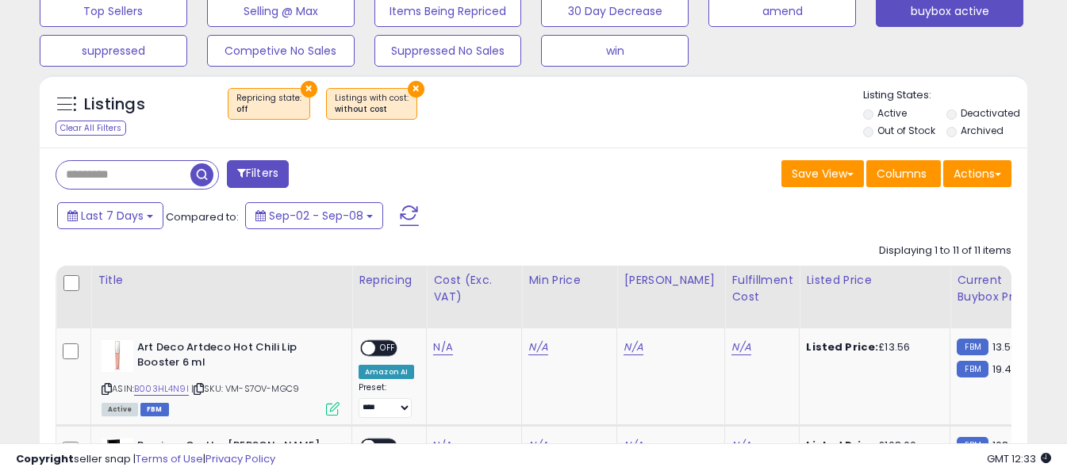
click at [403, 216] on span at bounding box center [409, 216] width 19 height 21
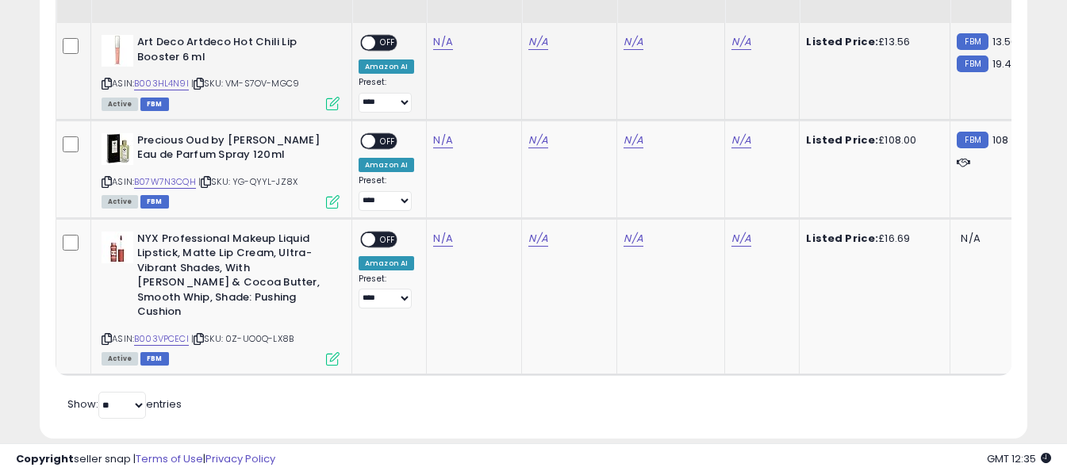
scroll to position [770, 0]
